Goal: Information Seeking & Learning: Learn about a topic

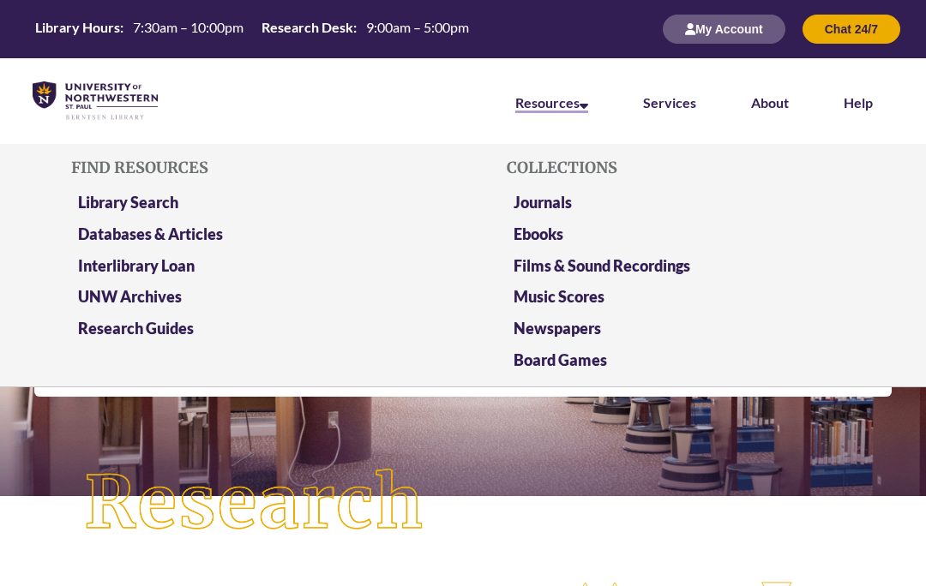
click at [585, 111] on link "Resources" at bounding box center [551, 103] width 73 height 19
click at [583, 111] on link "Resources" at bounding box center [551, 103] width 73 height 19
click at [582, 106] on icon at bounding box center [584, 103] width 9 height 14
click at [586, 97] on icon at bounding box center [584, 103] width 9 height 14
click at [135, 225] on link "Databases & Articles" at bounding box center [150, 235] width 145 height 21
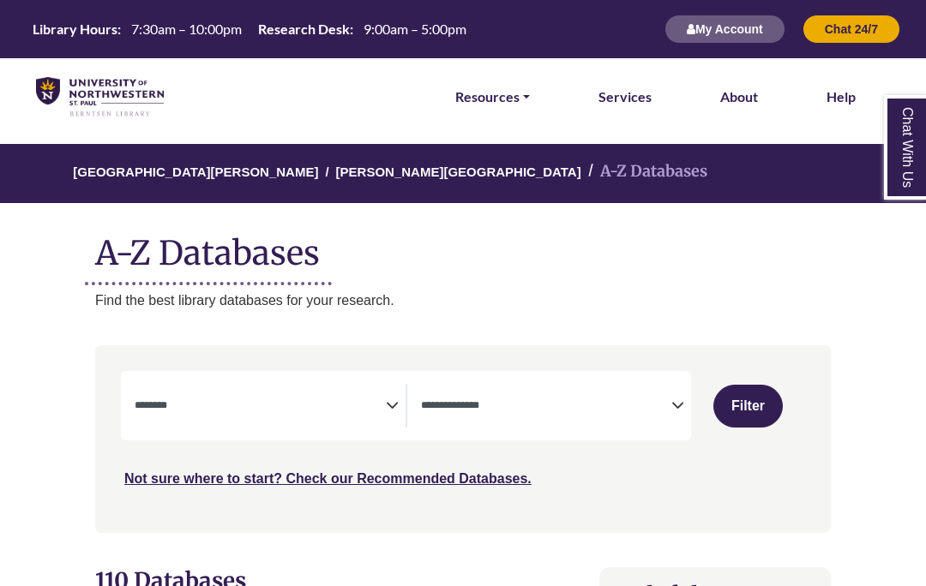
select select "Database Subject Filter"
select select "Database Types Filter"
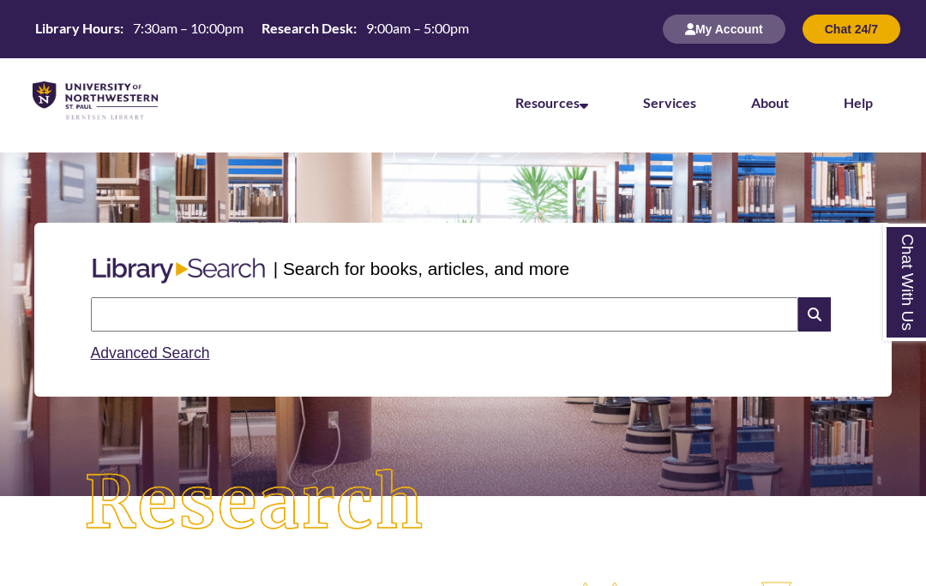
drag, startPoint x: 223, startPoint y: 316, endPoint x: 261, endPoint y: 333, distance: 41.9
click at [223, 316] on input "text" at bounding box center [444, 314] width 707 height 34
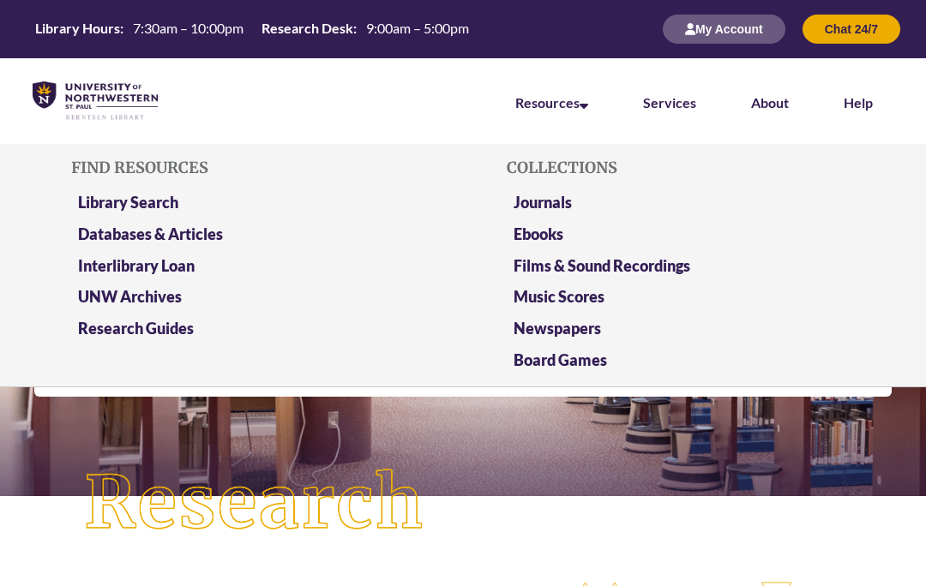
click at [590, 114] on li "Resources Find Resources Library Search Databases & Articles Interlibrary Loan …" at bounding box center [552, 101] width 128 height 86
click at [163, 200] on link "Library Search" at bounding box center [128, 203] width 100 height 21
click at [540, 234] on link "Ebooks" at bounding box center [539, 235] width 50 height 21
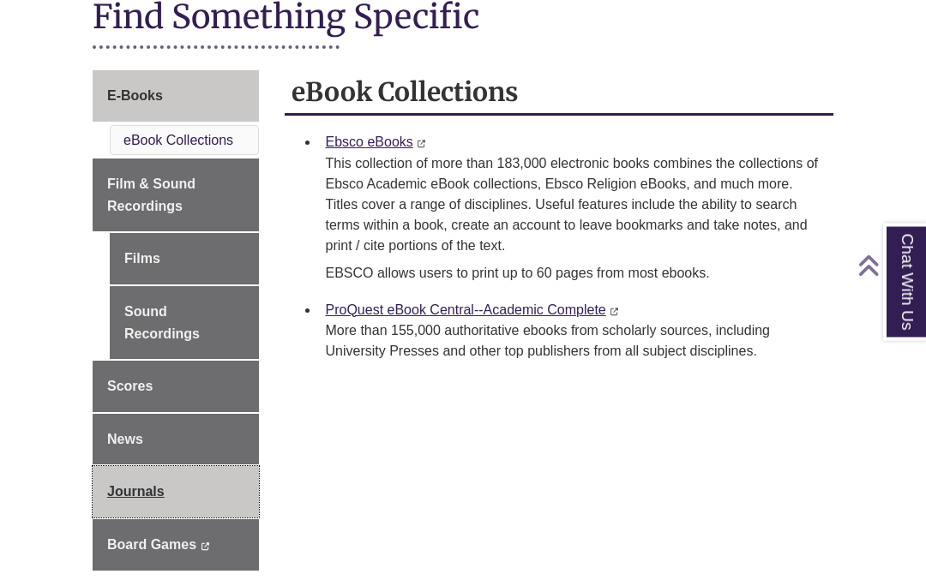
scroll to position [233, 0]
click at [189, 492] on link "Journals" at bounding box center [176, 491] width 166 height 51
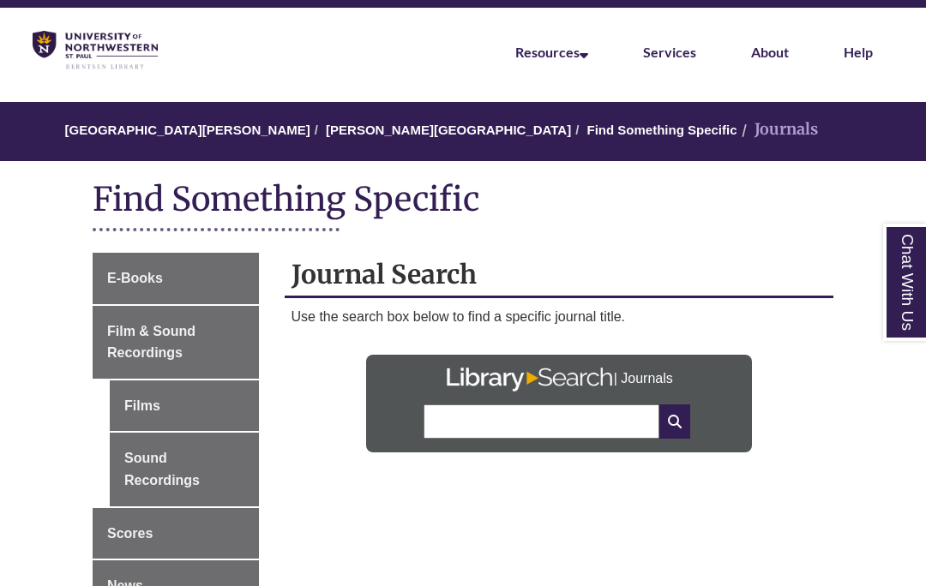
scroll to position [58, 0]
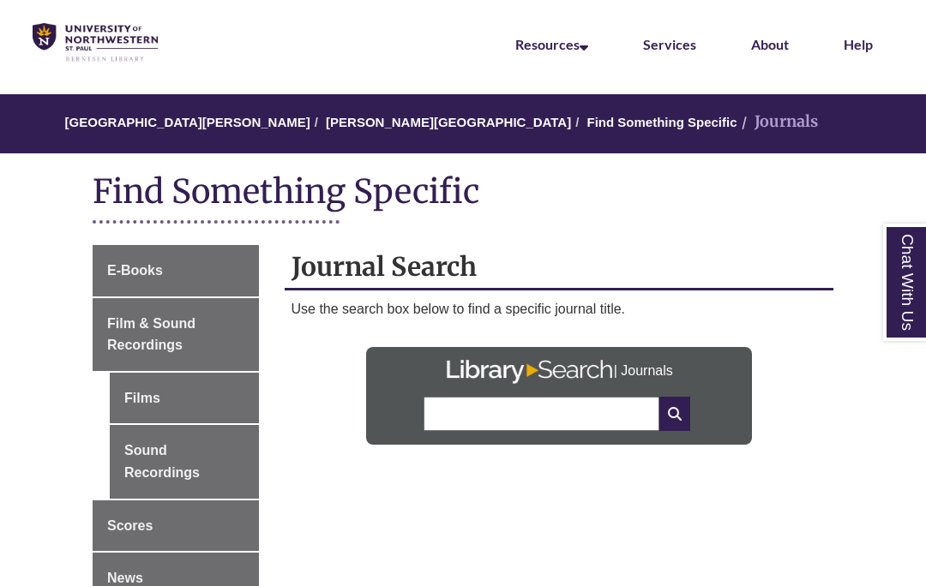
click at [542, 413] on input "text" at bounding box center [541, 414] width 235 height 34
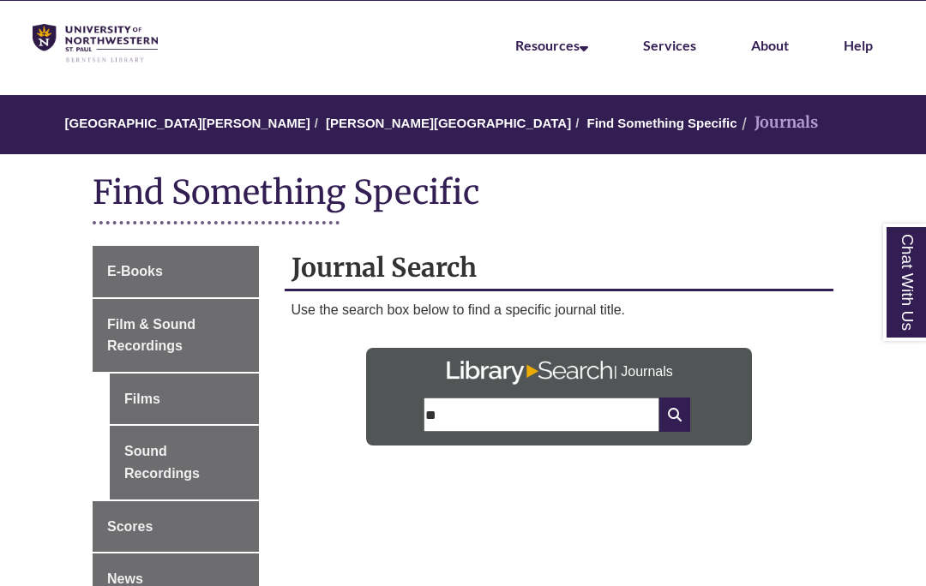
type input "*"
type input "*********"
